Goal: Task Accomplishment & Management: Manage account settings

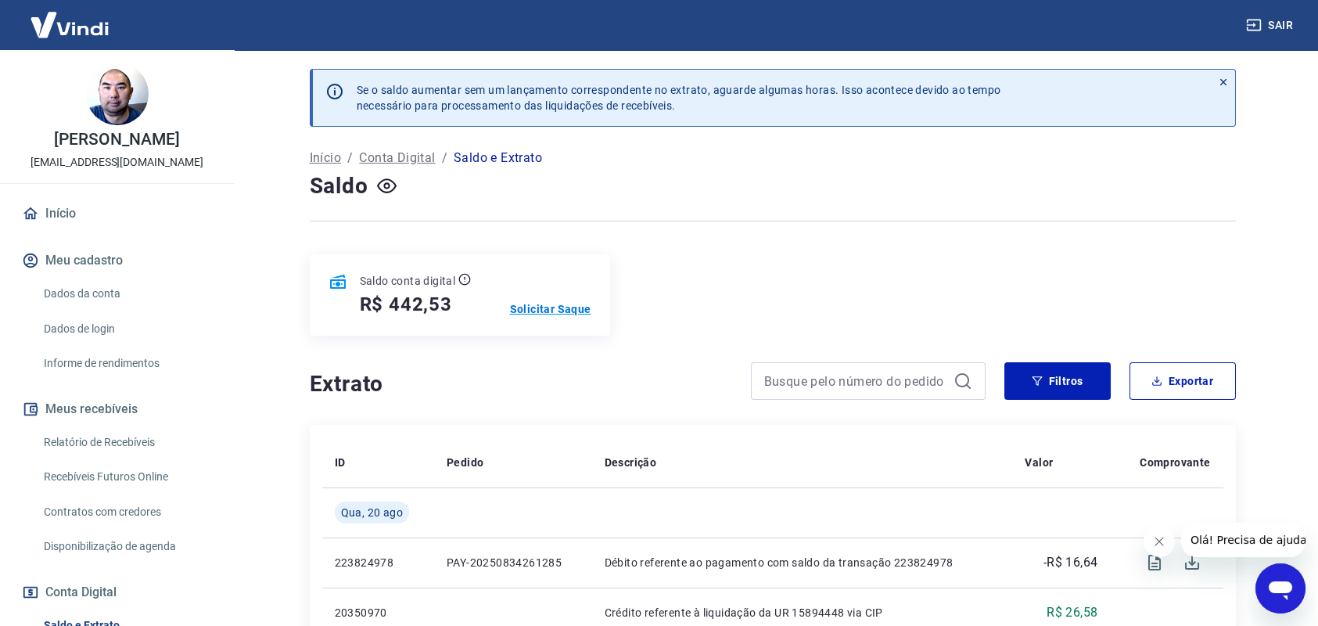
click at [538, 309] on p "Solicitar Saque" at bounding box center [550, 309] width 81 height 16
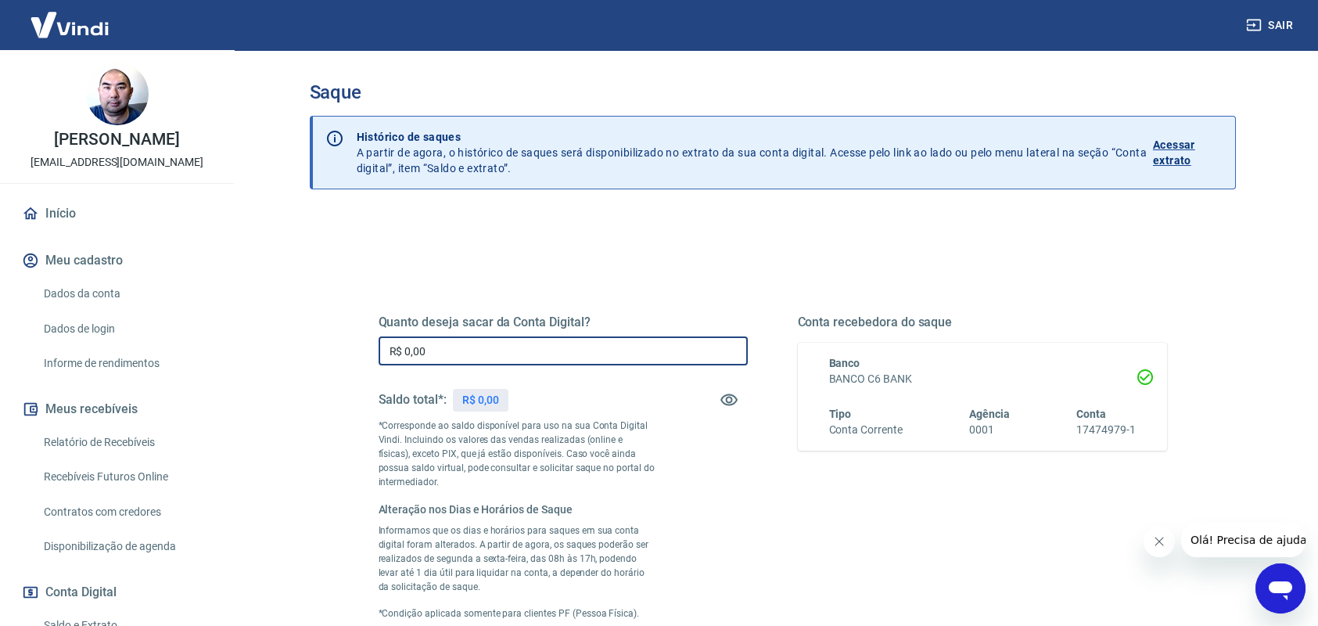
click at [434, 355] on input "R$ 0,00" at bounding box center [563, 350] width 369 height 29
drag, startPoint x: 434, startPoint y: 355, endPoint x: 358, endPoint y: 376, distance: 79.3
click at [358, 376] on div "Quanto deseja sacar da Conta Digital? R$ 0,00 ​ Saldo total*: R$ 442,53 *Corres…" at bounding box center [773, 493] width 864 height 495
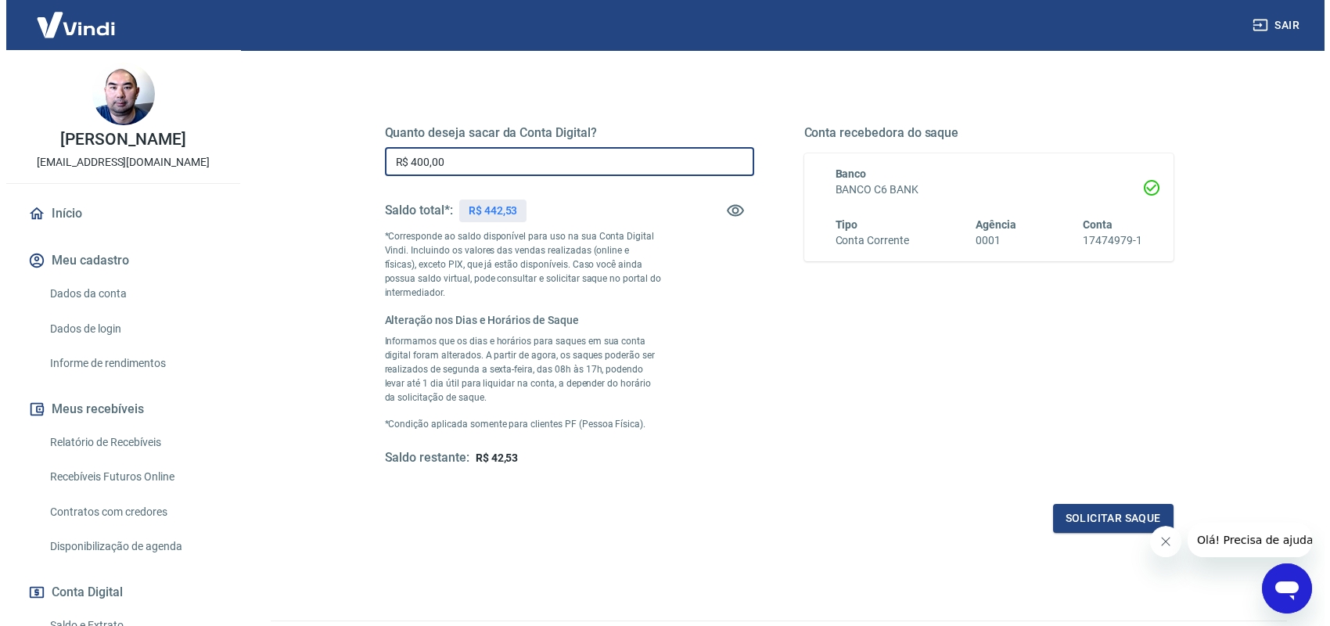
scroll to position [208, 0]
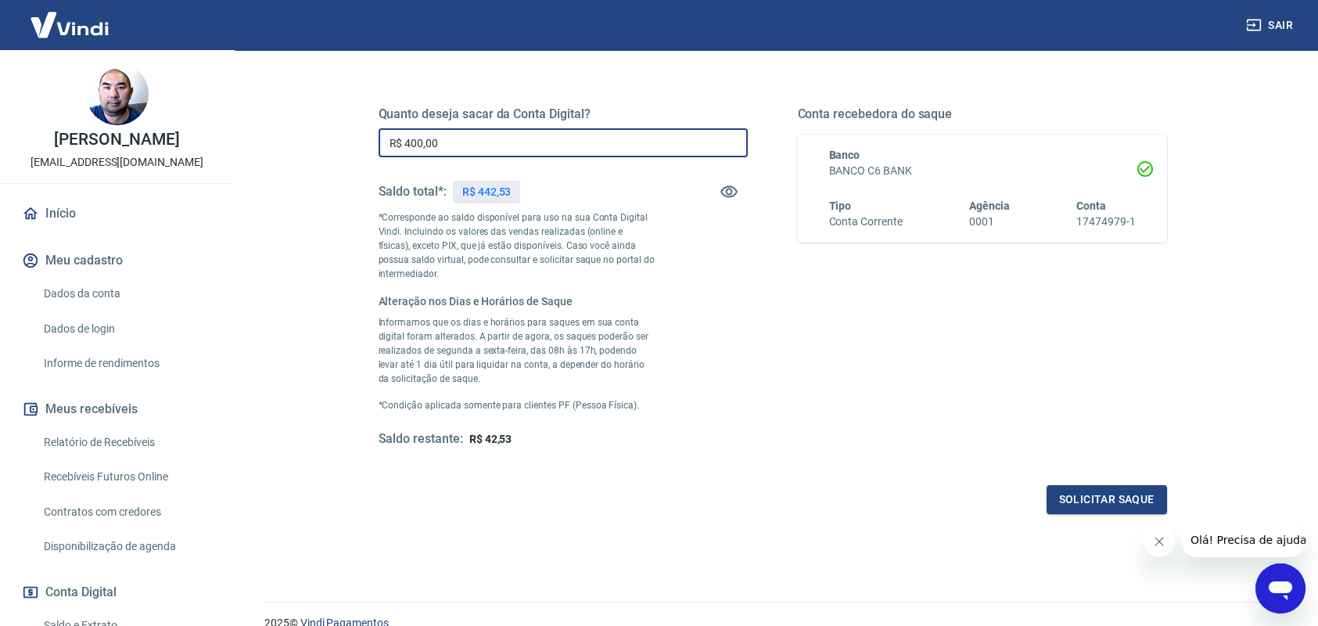
type input "R$ 400,00"
click at [1077, 507] on button "Solicitar saque" at bounding box center [1107, 499] width 121 height 29
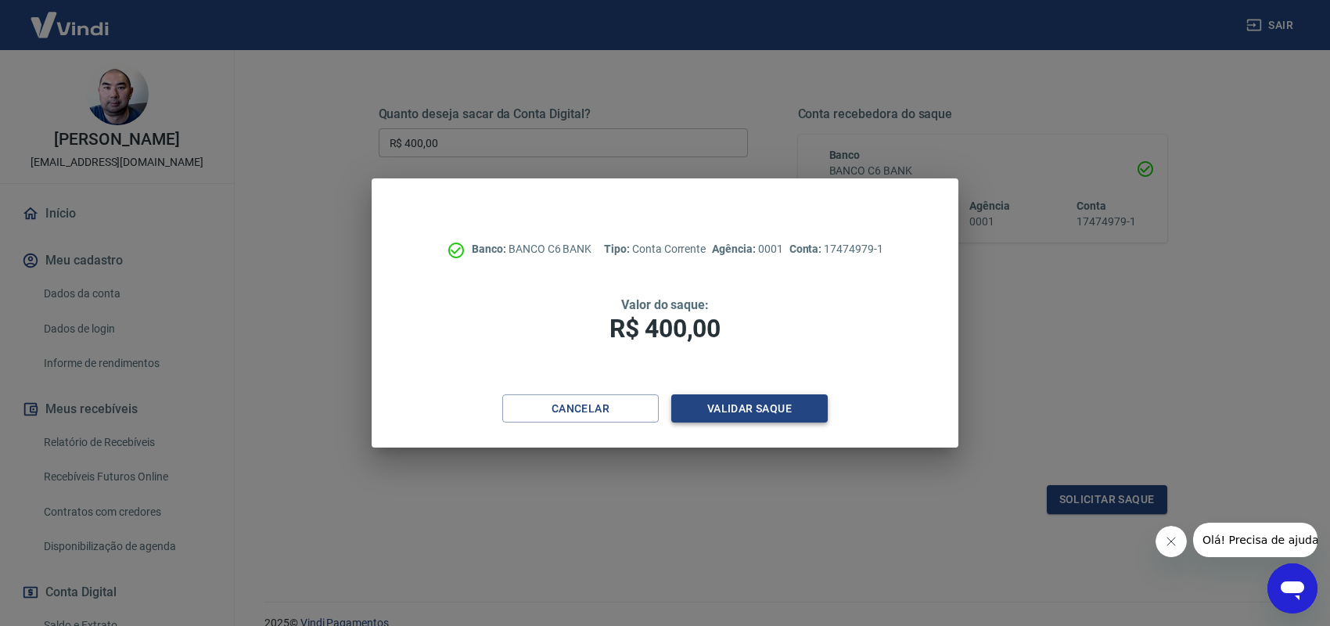
click at [707, 408] on button "Validar saque" at bounding box center [749, 408] width 156 height 29
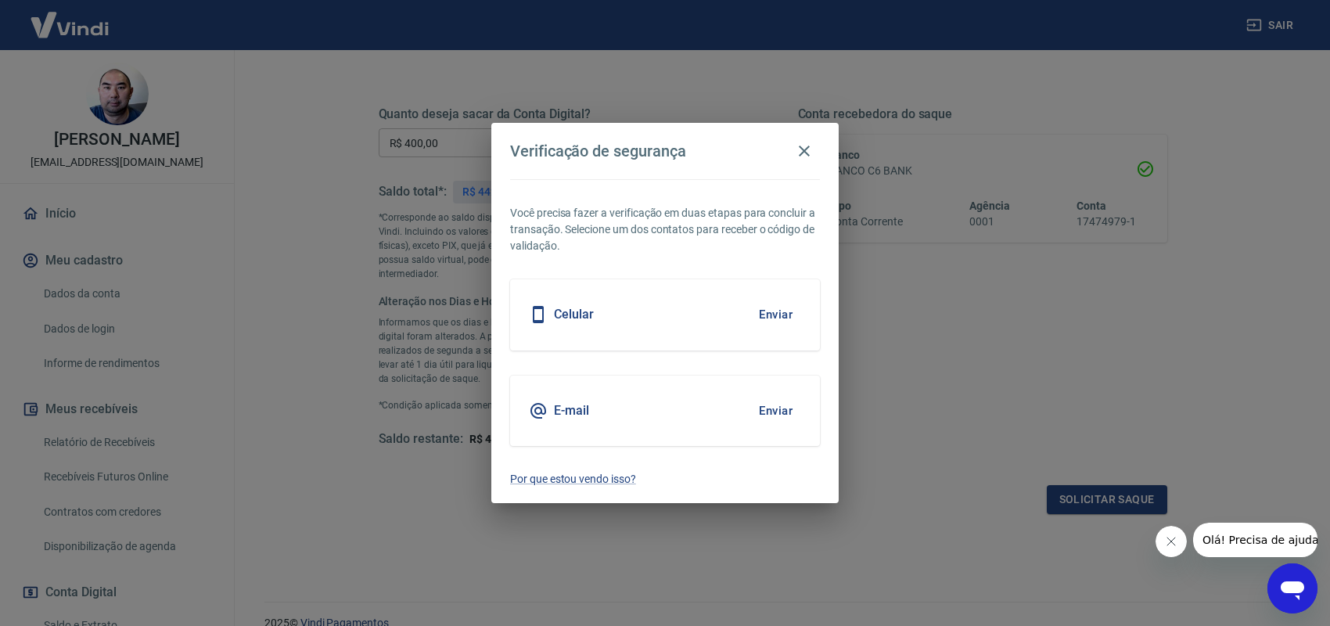
click at [695, 314] on div "Celular Enviar" at bounding box center [665, 314] width 310 height 70
click at [762, 315] on button "Enviar" at bounding box center [775, 314] width 51 height 33
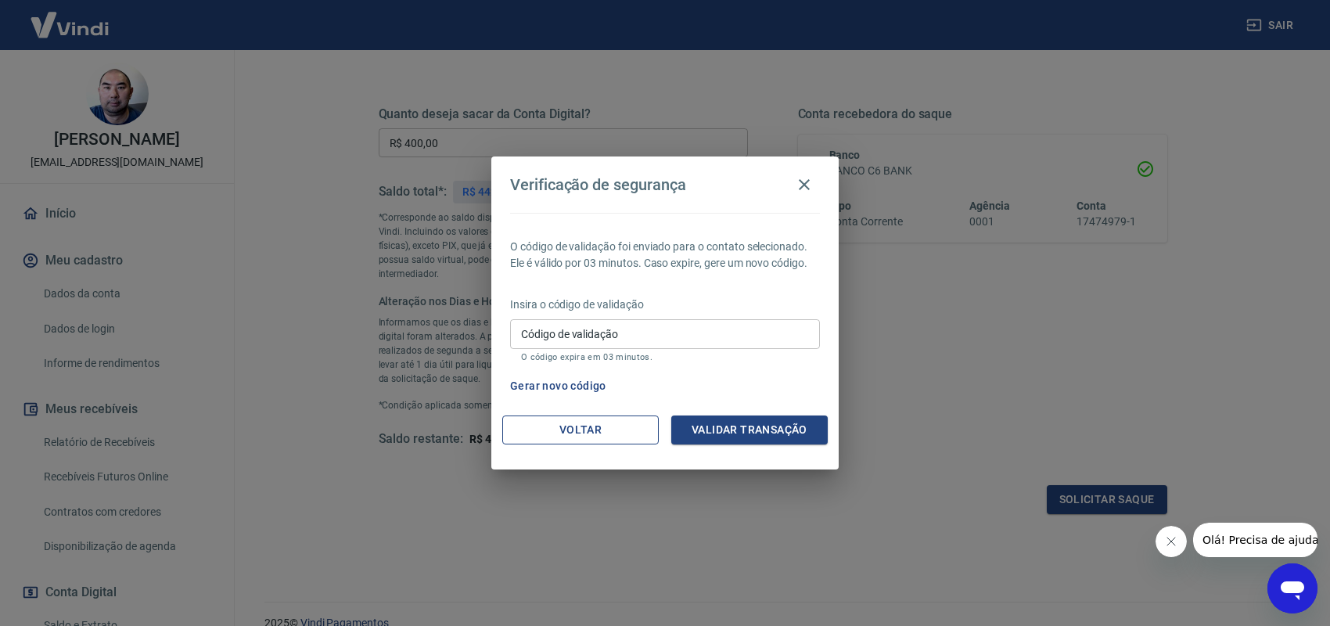
click at [591, 441] on button "Voltar" at bounding box center [580, 429] width 156 height 29
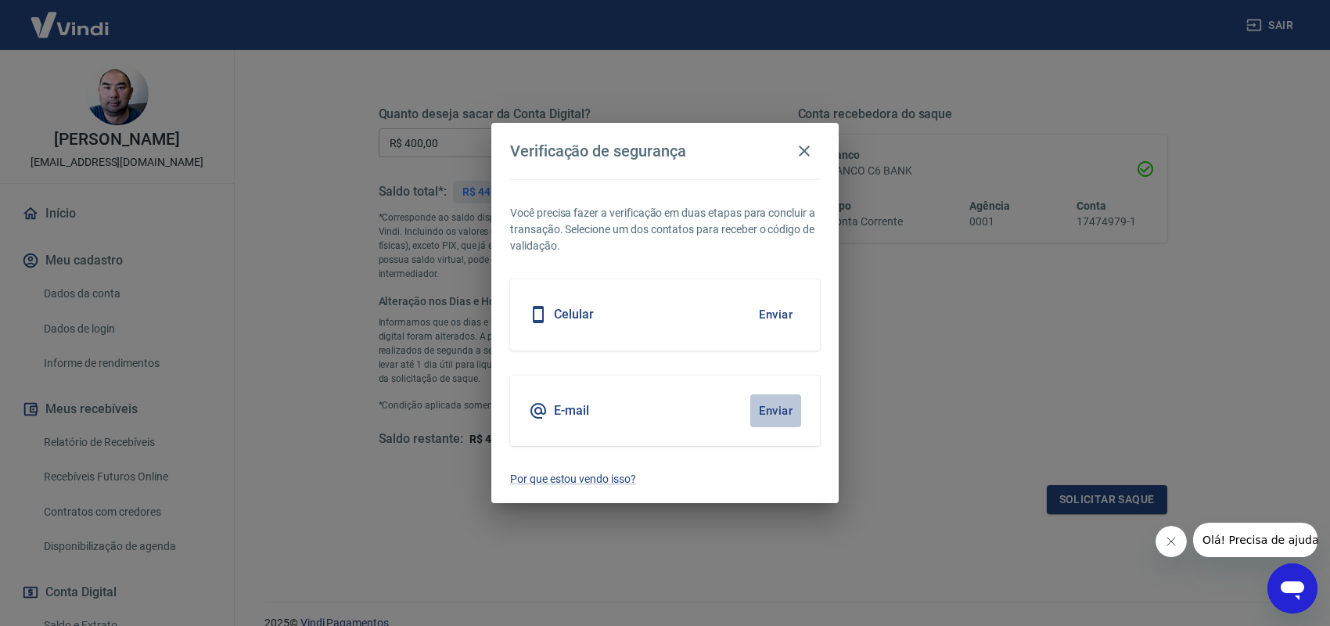
click at [767, 408] on button "Enviar" at bounding box center [775, 410] width 51 height 33
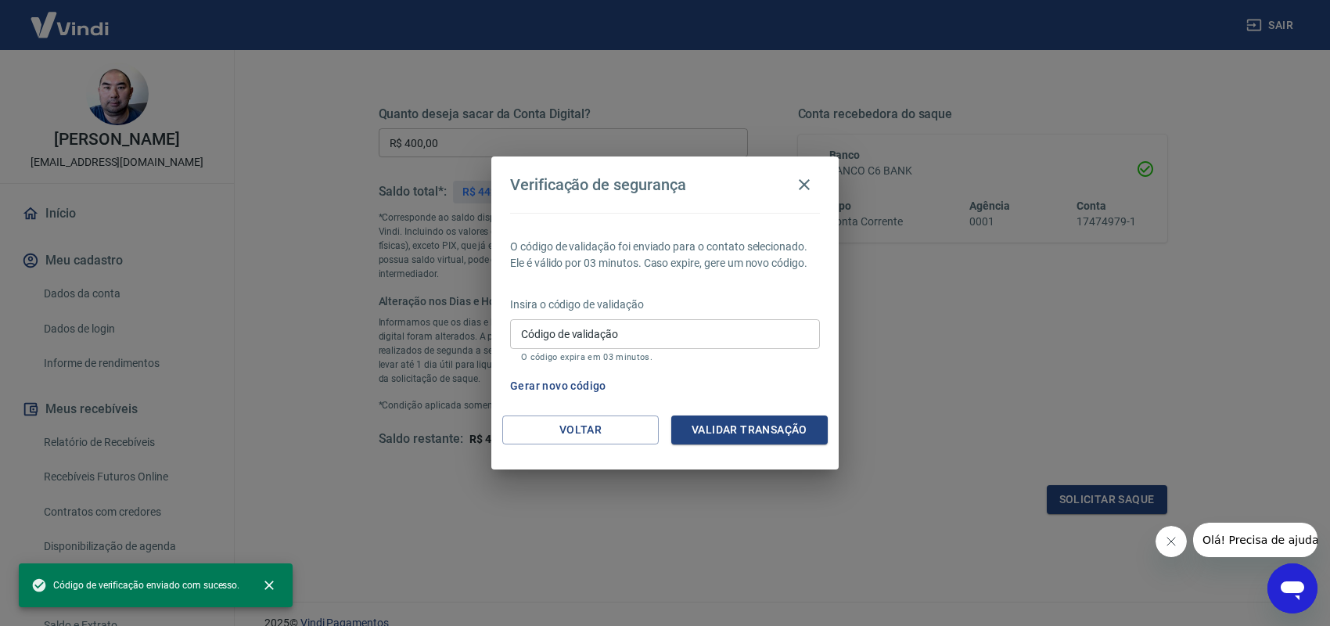
click at [584, 339] on input "Código de validação" at bounding box center [665, 333] width 310 height 29
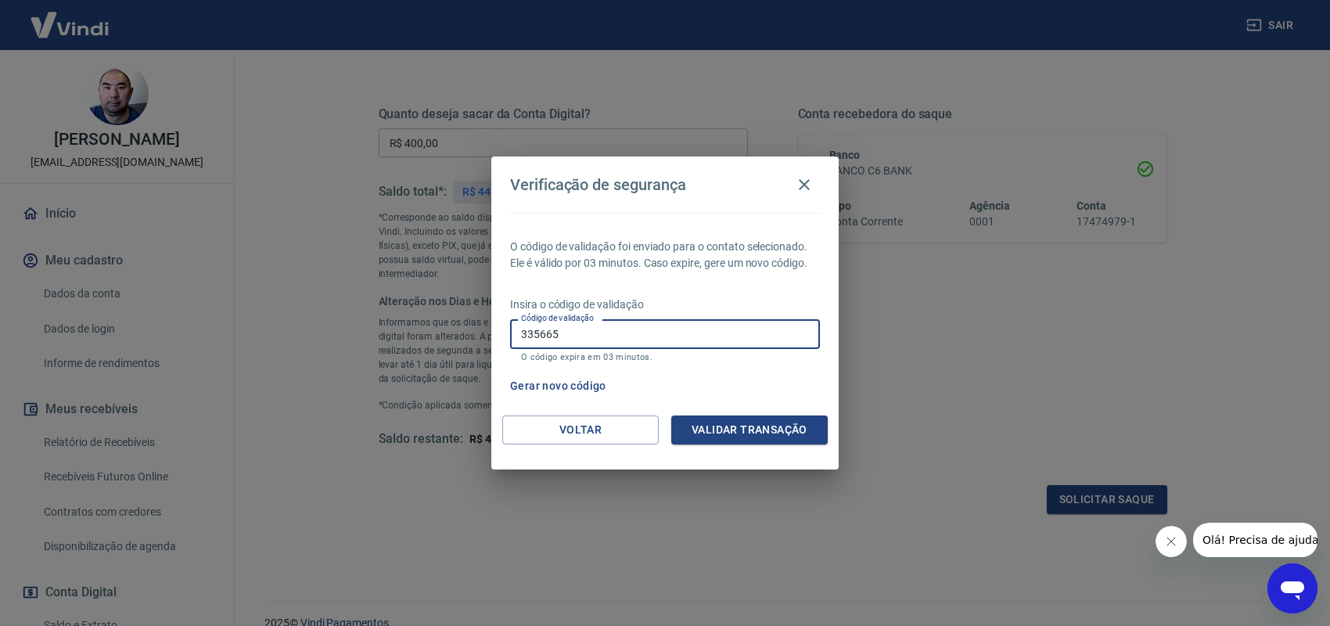
type input "335665"
click at [736, 445] on div "Voltar Validar transação" at bounding box center [664, 442] width 347 height 54
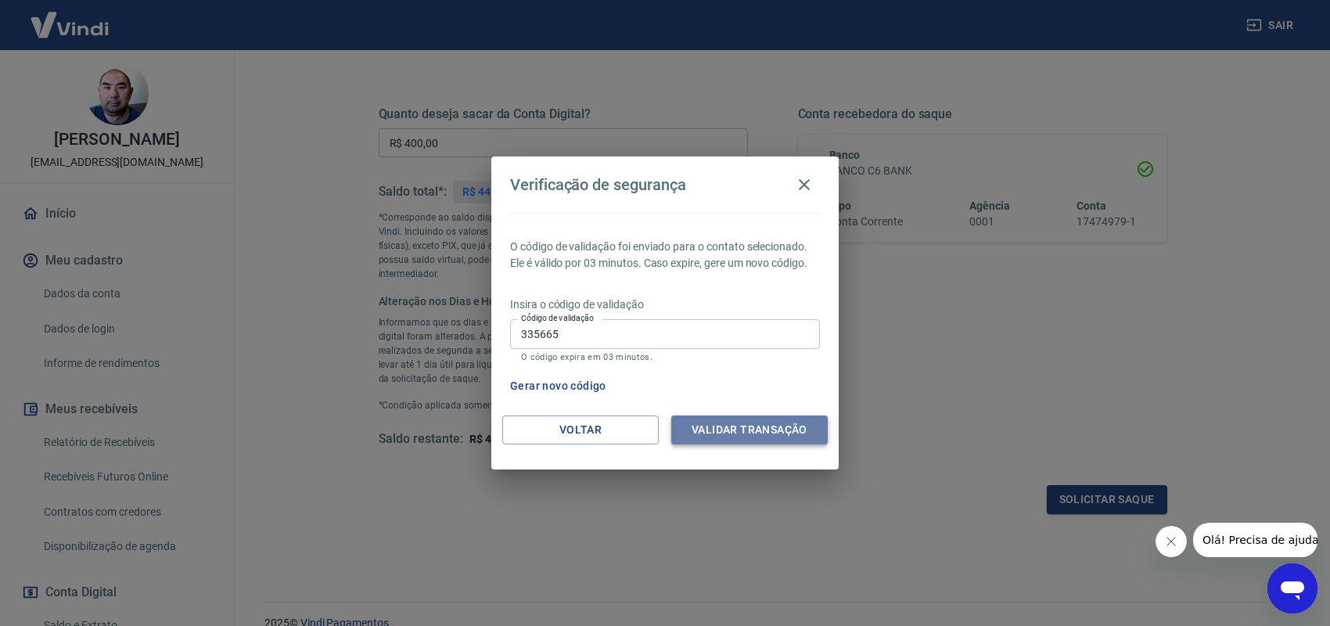
click at [742, 433] on button "Validar transação" at bounding box center [749, 429] width 156 height 29
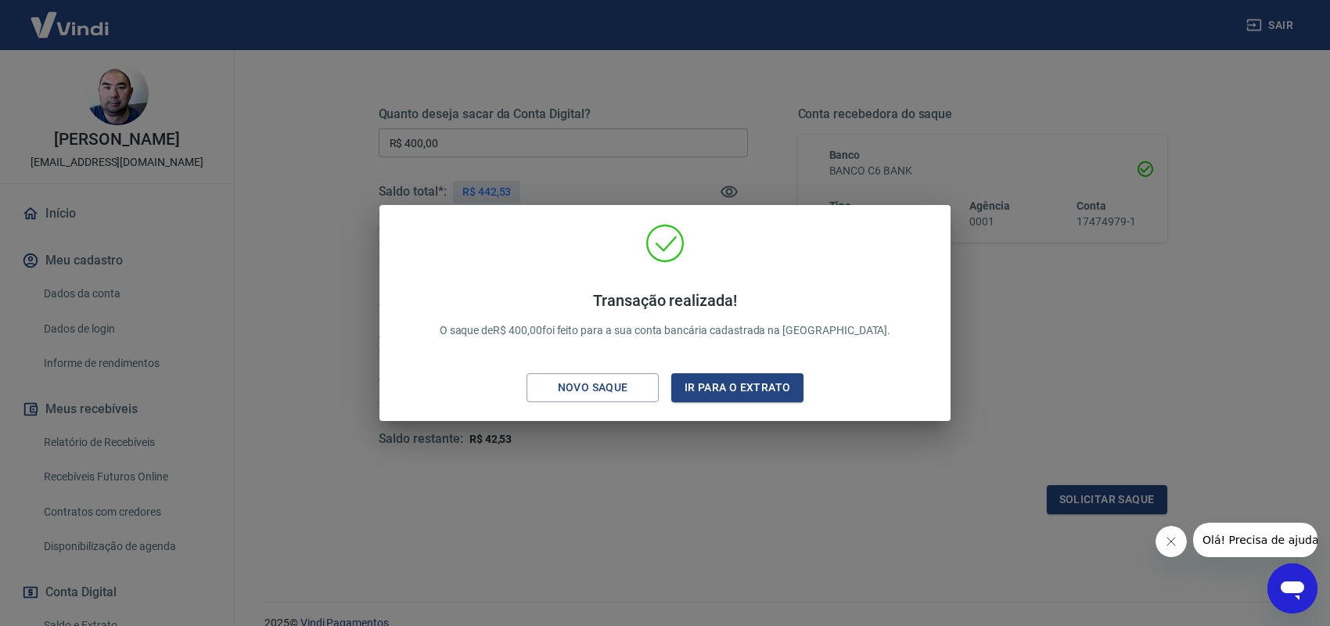
click at [742, 406] on div "Transação realizada! O saque de R$ 400,00 foi feito para a sua conta bancária c…" at bounding box center [665, 316] width 546 height 185
click at [744, 393] on button "Ir para o extrato" at bounding box center [737, 387] width 132 height 29
